Goal: Find specific page/section: Find specific page/section

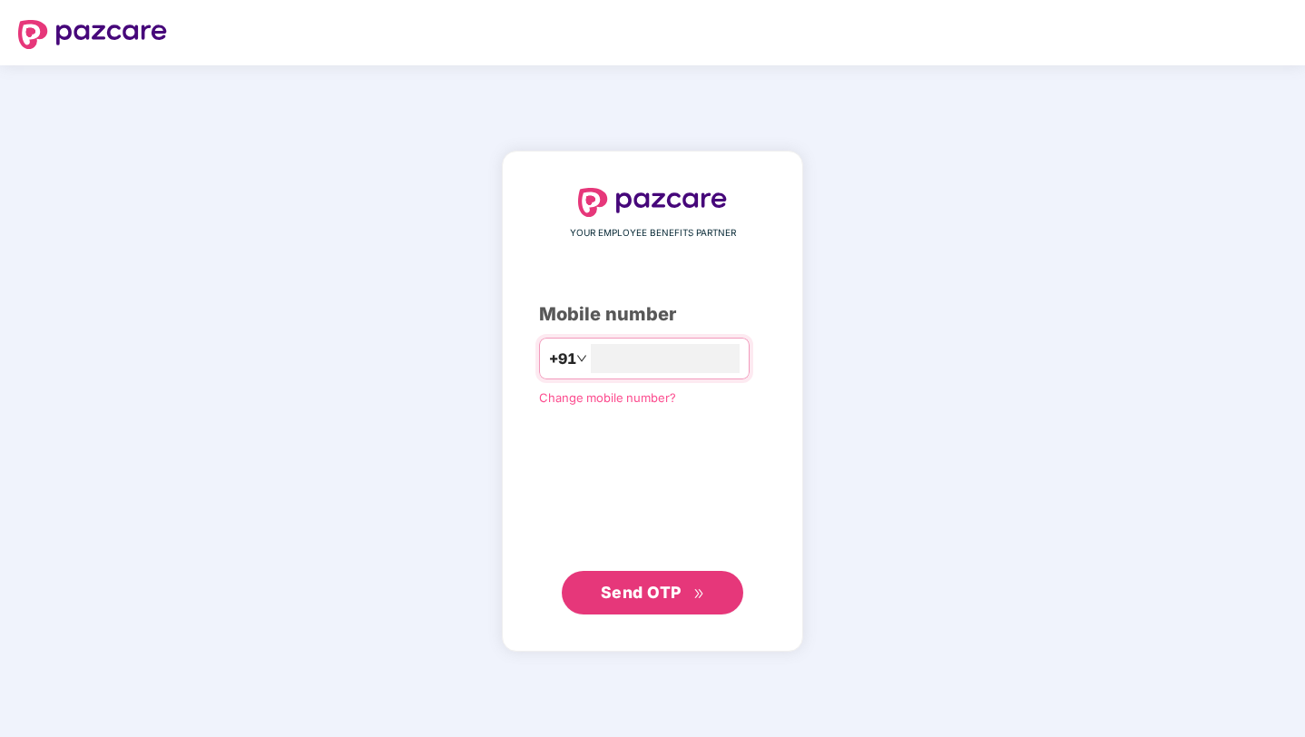
type input "**********"
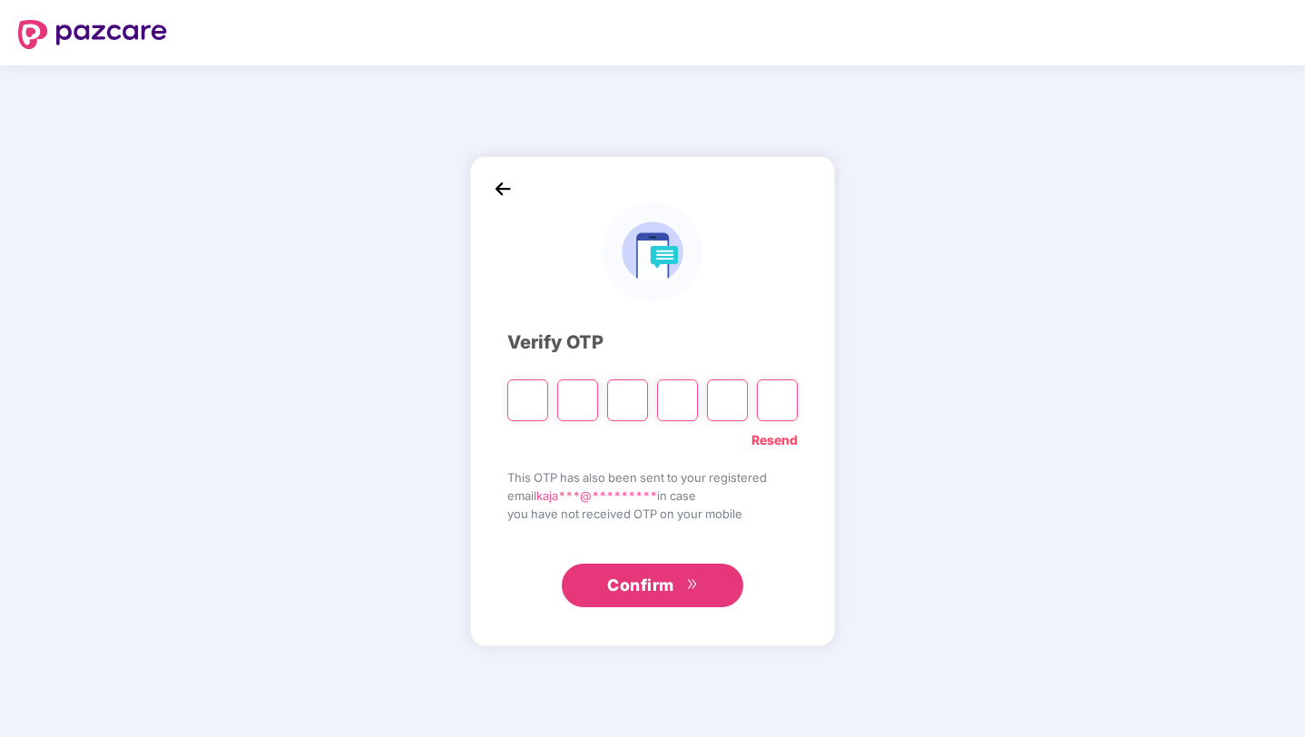
type input "*"
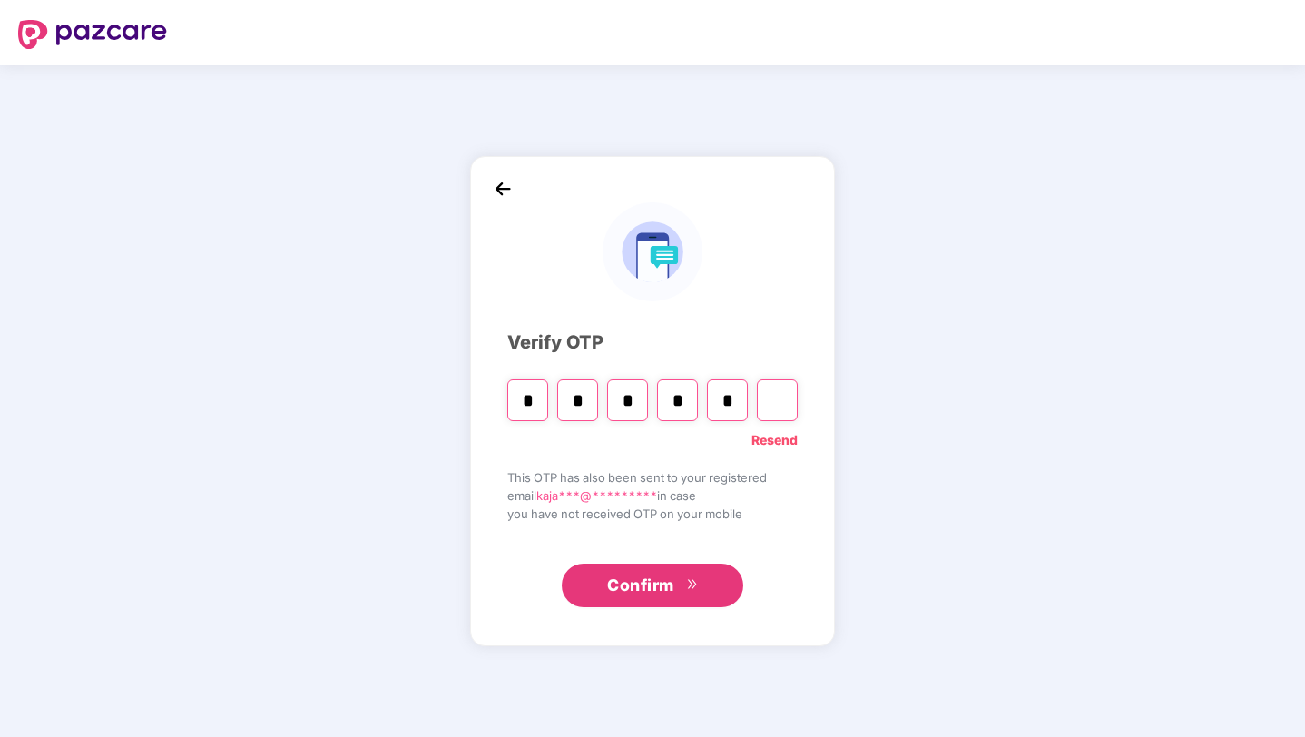
type input "*"
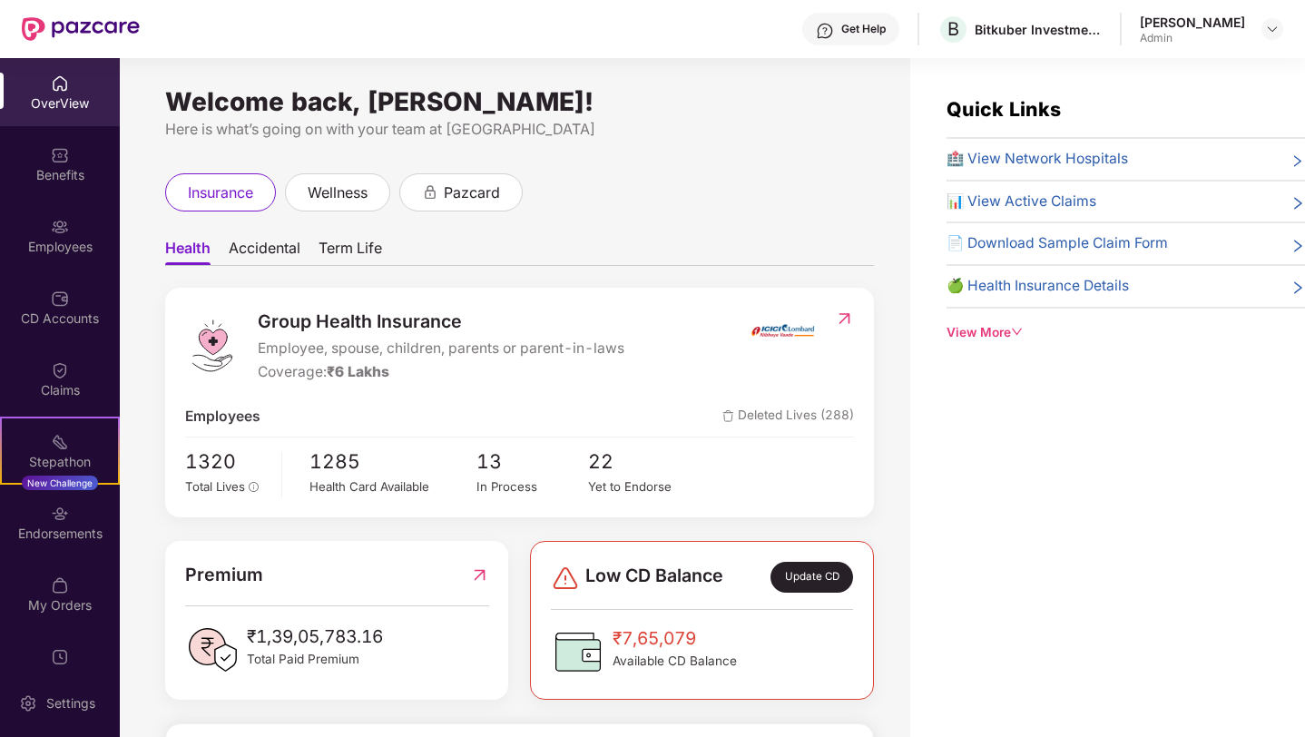
click at [287, 253] on span "Accidental" at bounding box center [265, 252] width 72 height 26
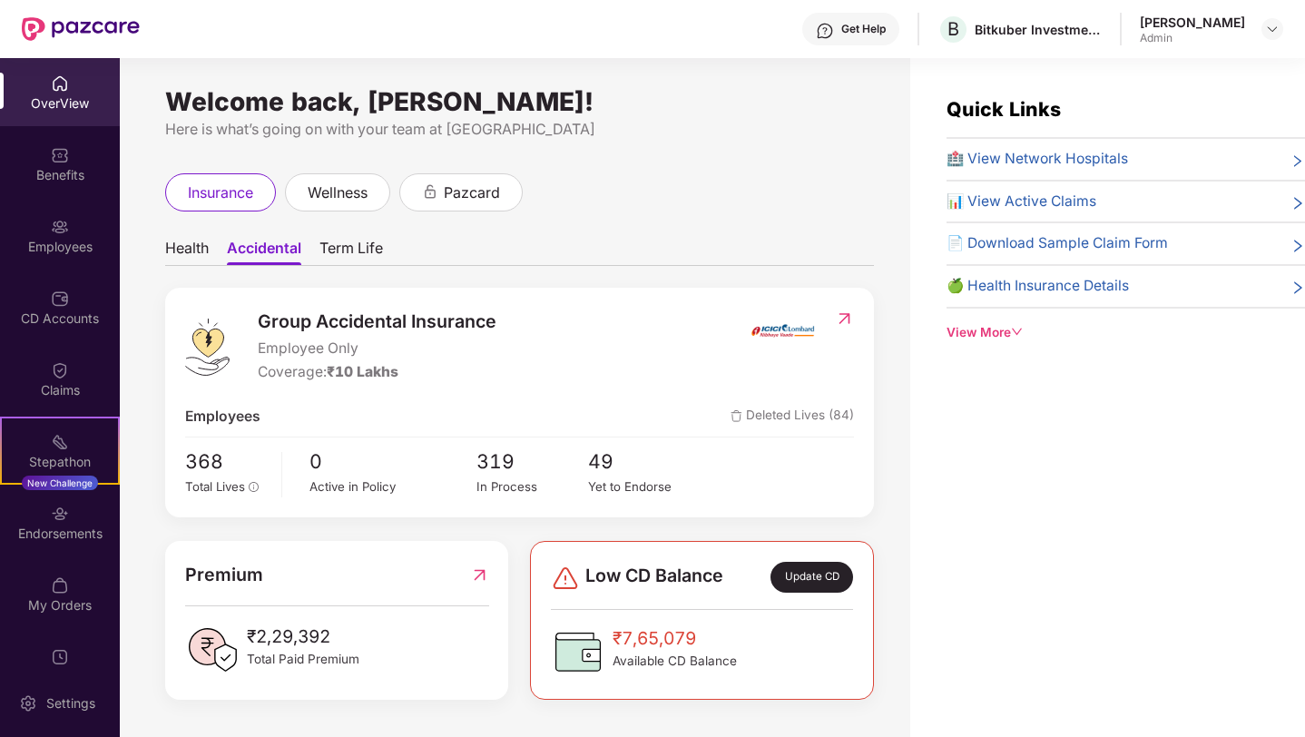
click at [350, 240] on span "Term Life" at bounding box center [351, 252] width 64 height 26
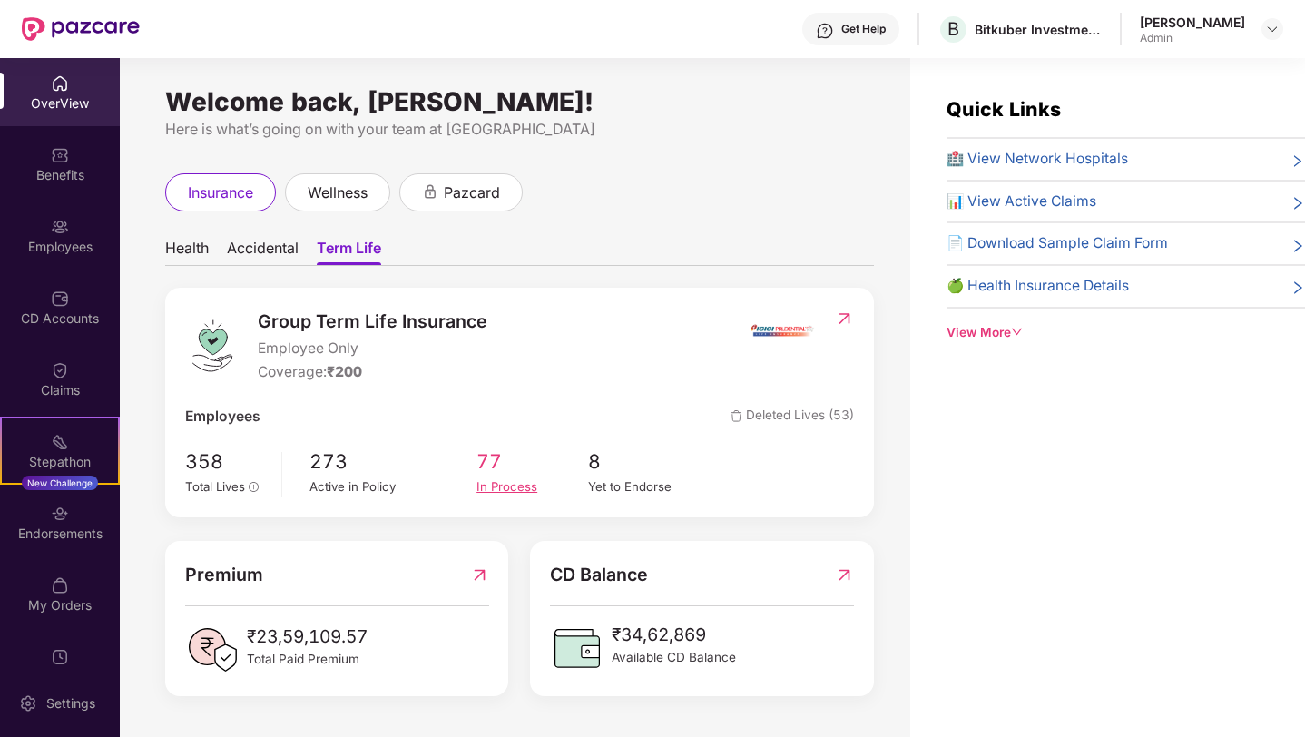
scroll to position [58, 0]
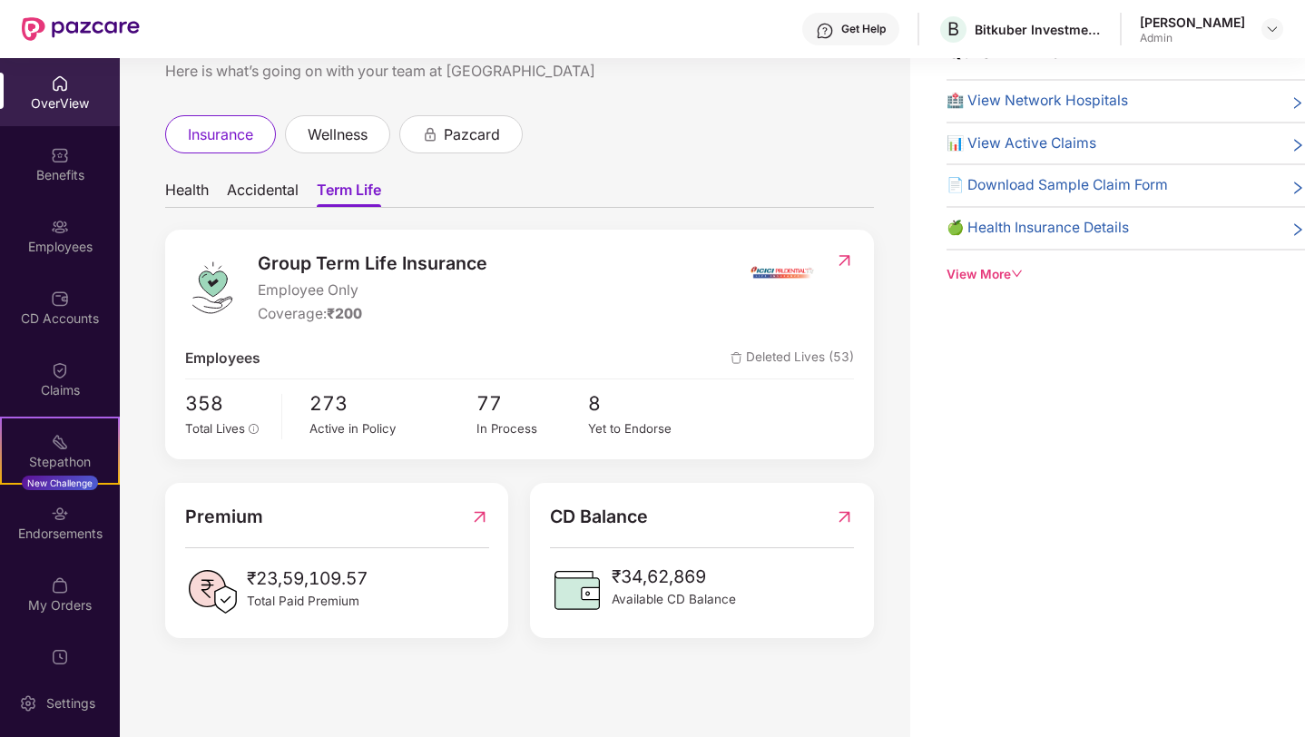
click at [845, 259] on img at bounding box center [844, 260] width 19 height 18
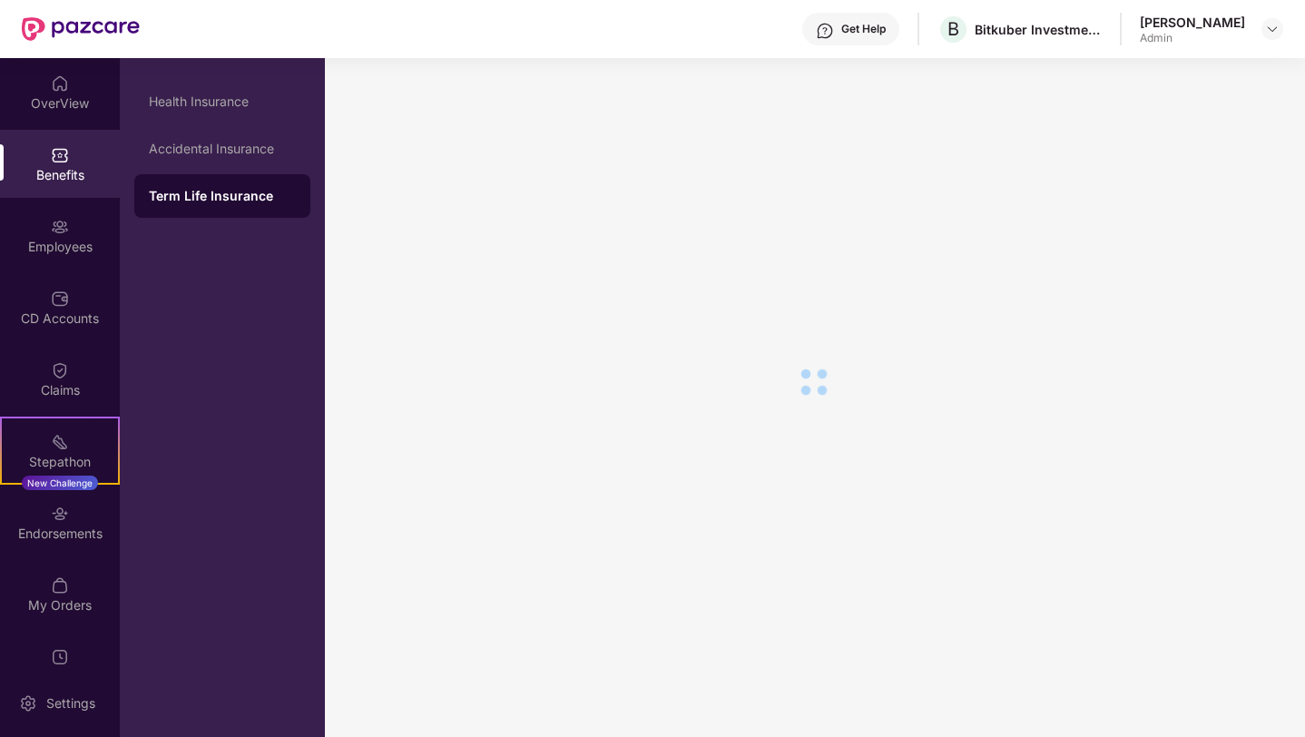
scroll to position [0, 0]
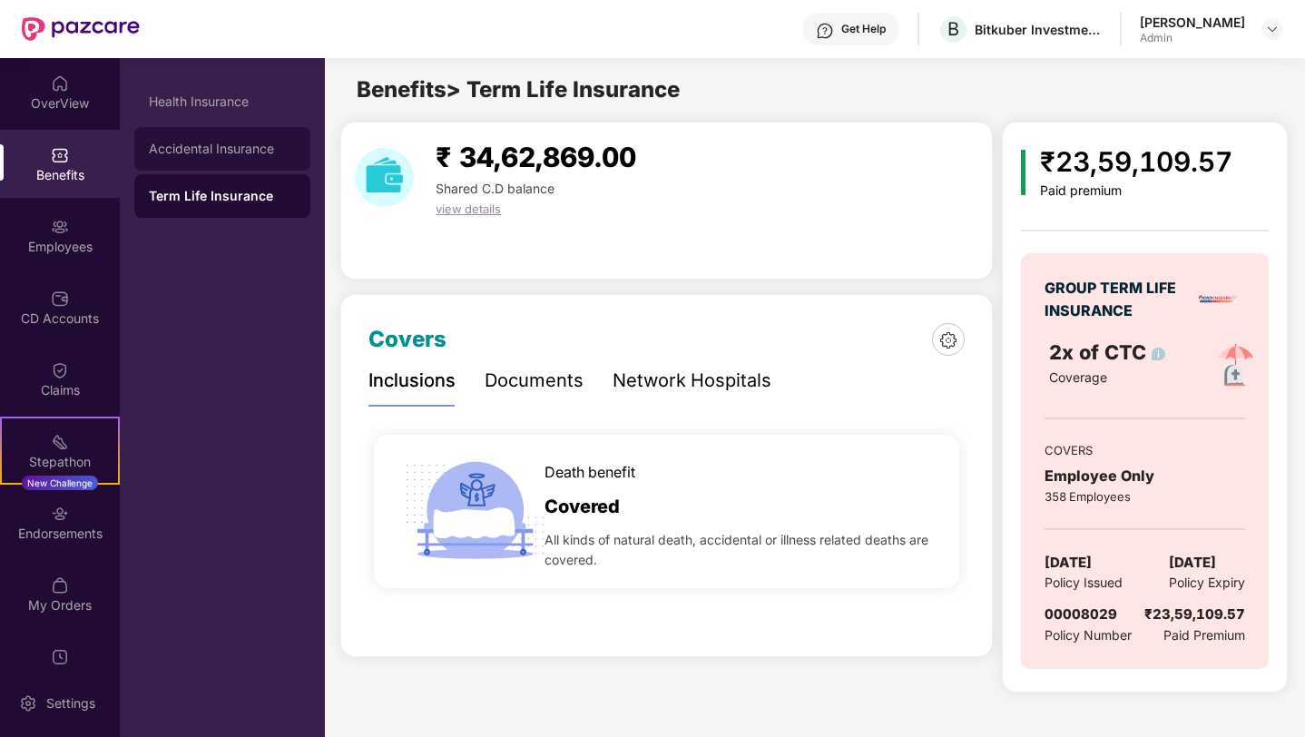
click at [221, 161] on div "Accidental Insurance" at bounding box center [222, 149] width 176 height 44
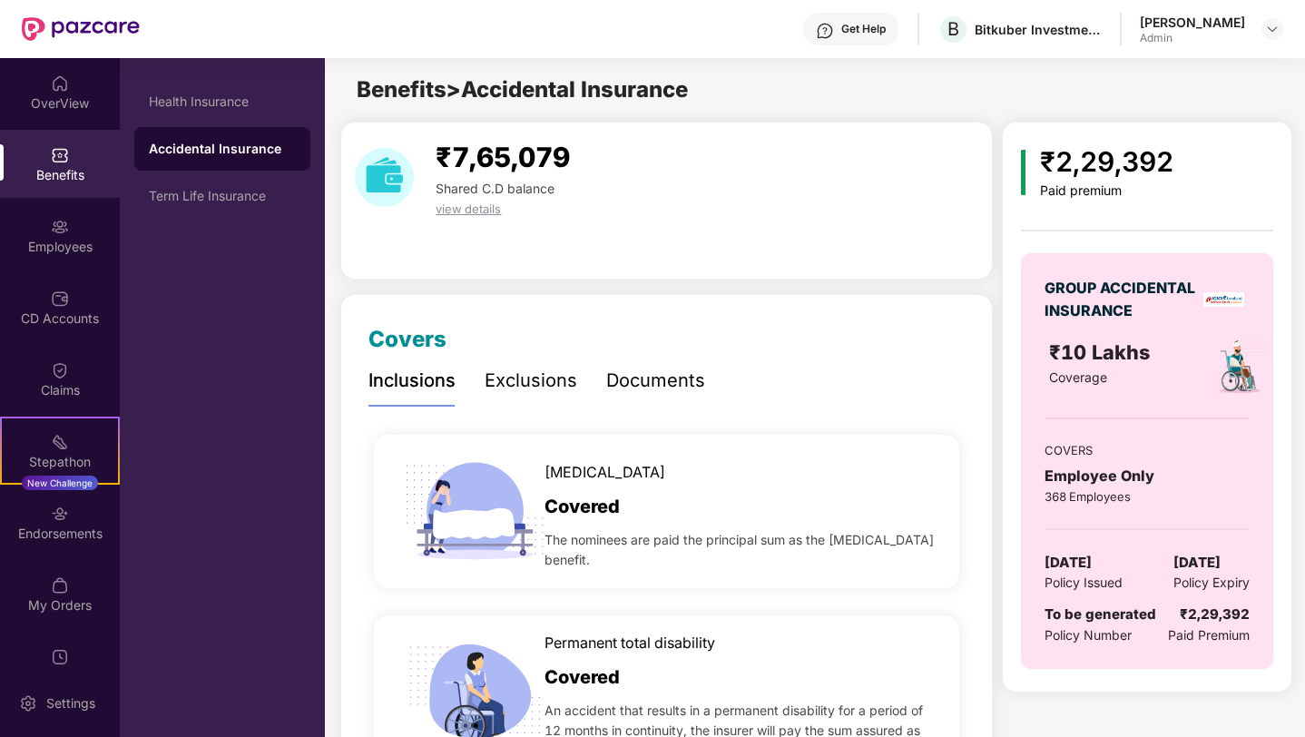
click at [645, 372] on div "Documents" at bounding box center [655, 381] width 99 height 28
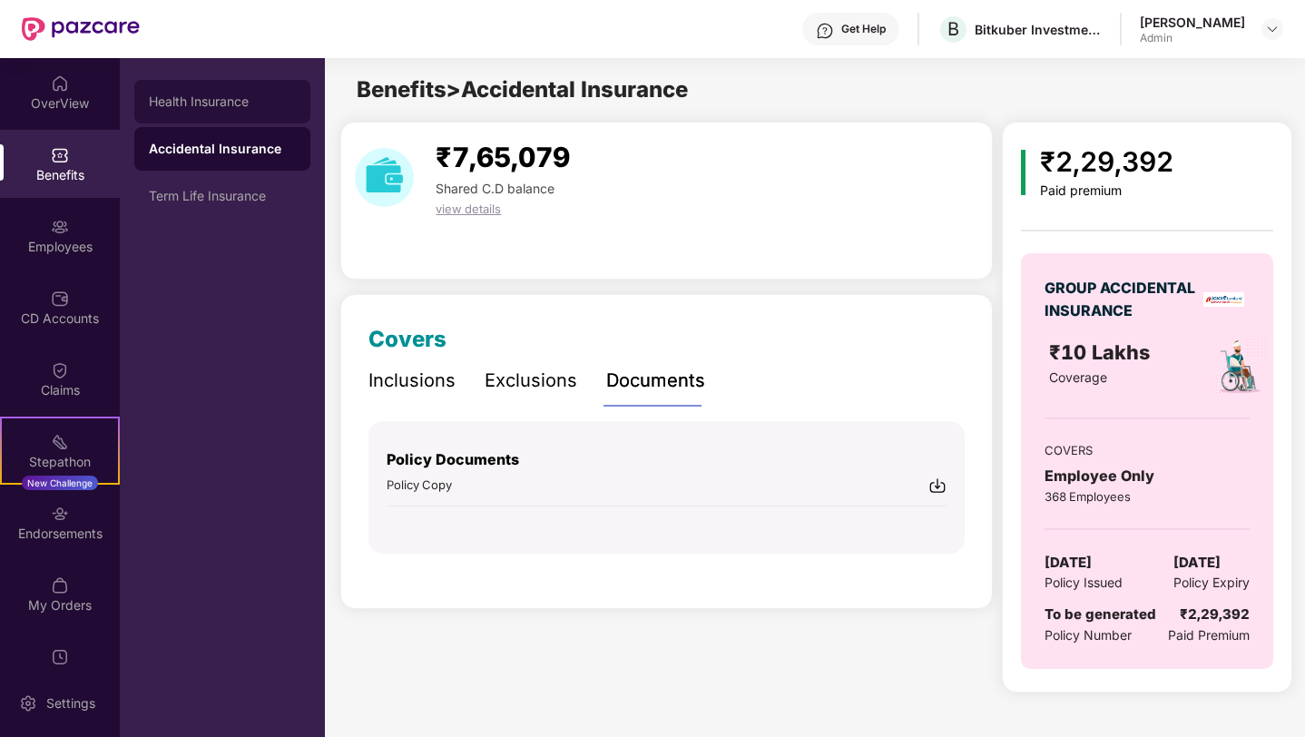
click at [261, 103] on div "Health Insurance" at bounding box center [222, 101] width 147 height 15
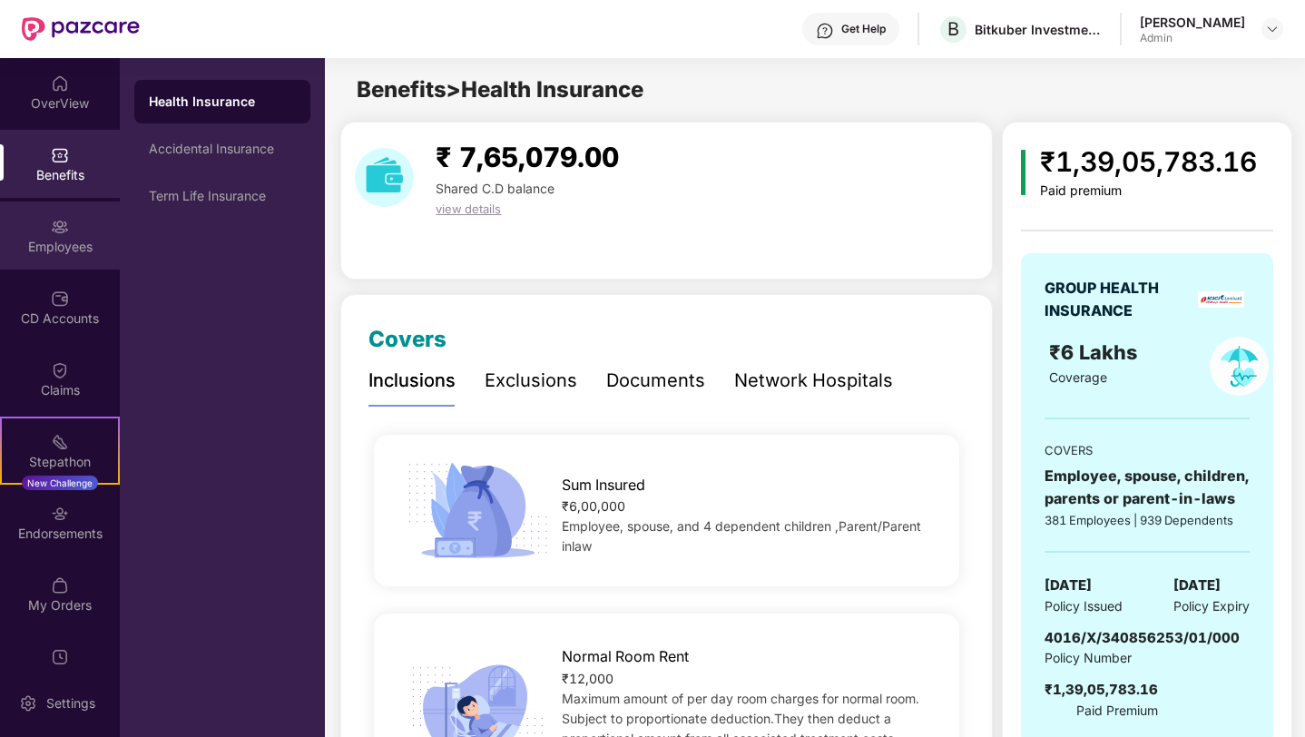
click at [61, 233] on img at bounding box center [60, 227] width 18 height 18
